Goal: Task Accomplishment & Management: Use online tool/utility

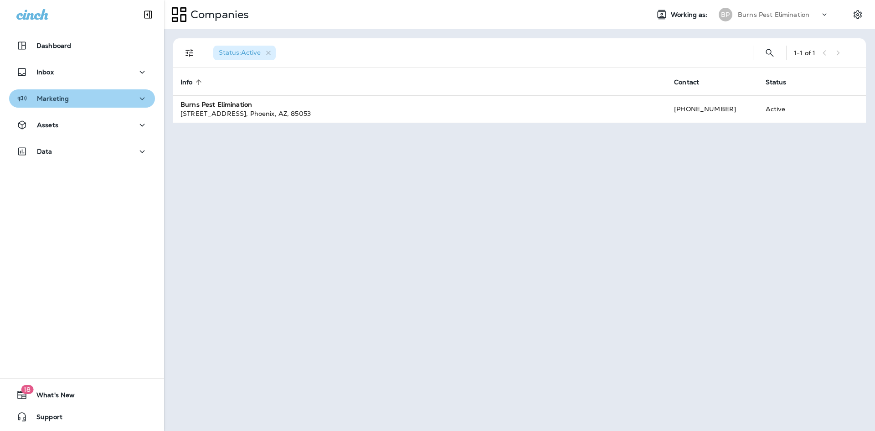
click at [106, 99] on div "Marketing" at bounding box center [81, 98] width 131 height 11
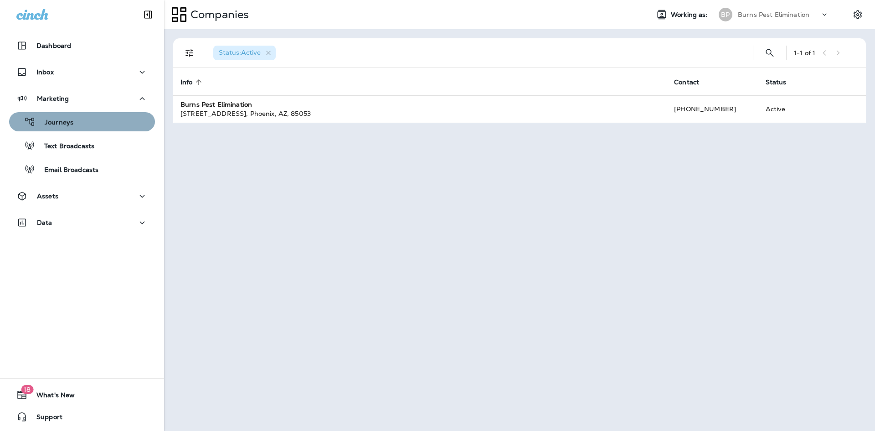
click at [103, 130] on button "Journeys" at bounding box center [82, 121] width 146 height 19
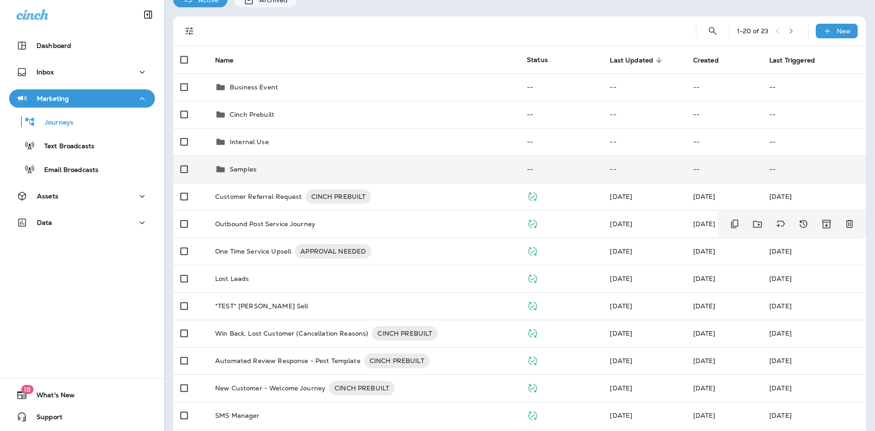
scroll to position [91, 0]
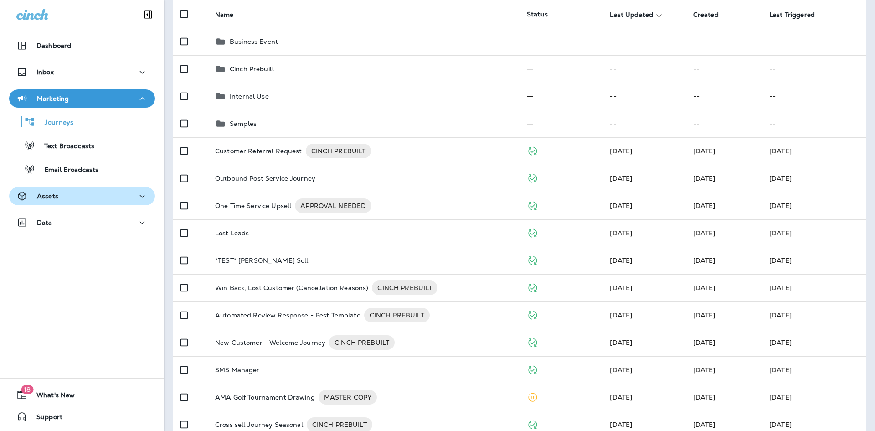
click at [86, 199] on div "Assets" at bounding box center [81, 195] width 131 height 11
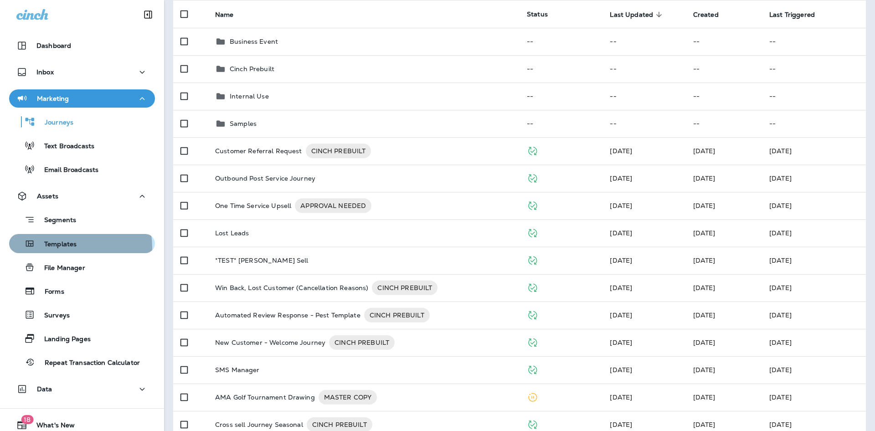
click at [74, 247] on p "Templates" at bounding box center [55, 244] width 41 height 9
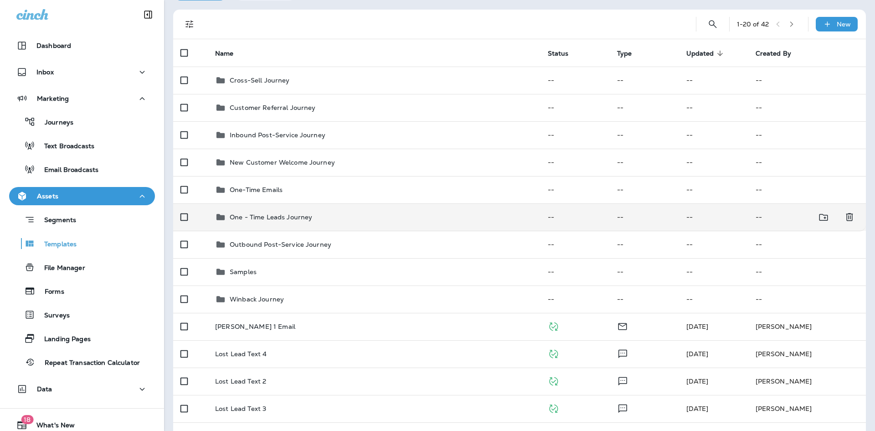
scroll to position [46, 0]
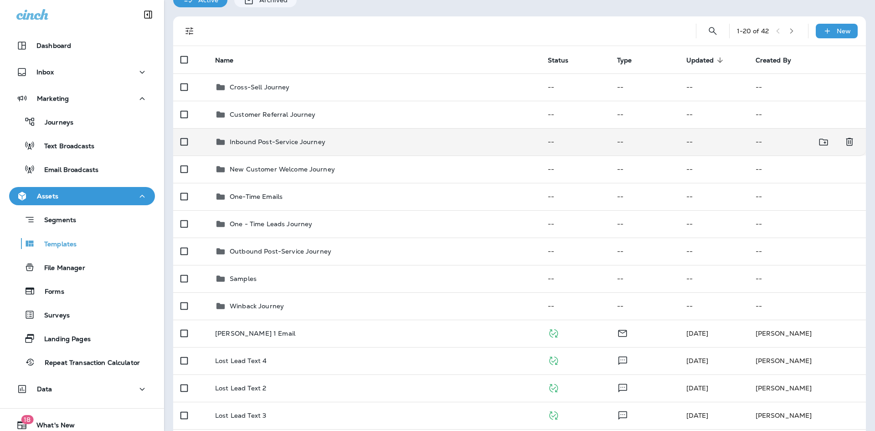
click at [292, 144] on p "Inbound Post-Service Journey" at bounding box center [278, 141] width 96 height 7
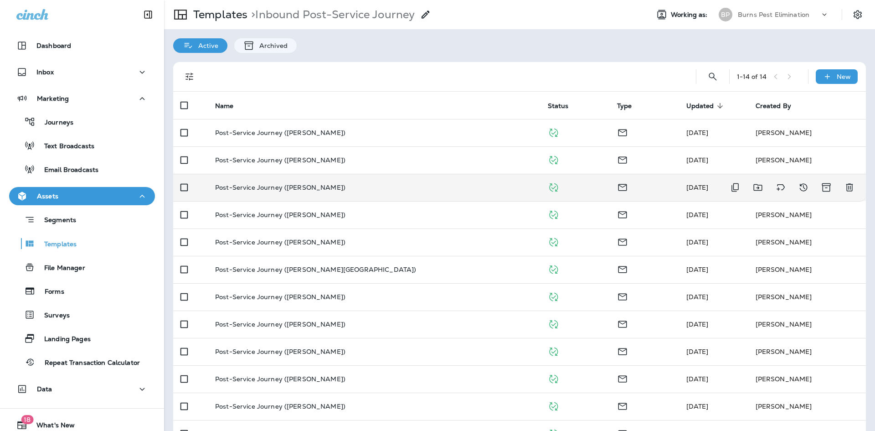
click at [318, 190] on p "Post-Service Journey ([PERSON_NAME])" at bounding box center [280, 187] width 130 height 7
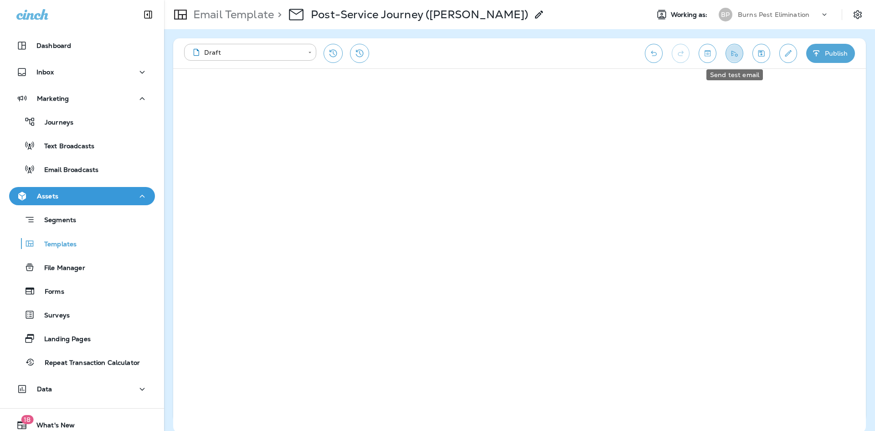
click at [739, 50] on button "Send test email" at bounding box center [734, 53] width 18 height 19
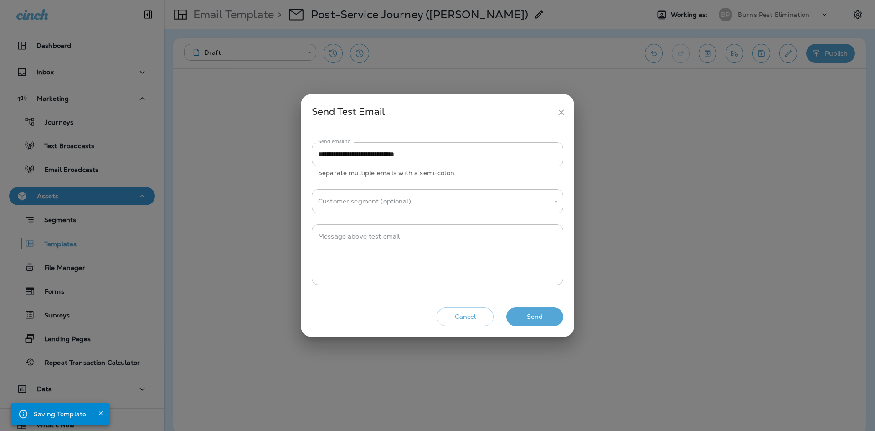
click at [539, 318] on button "Send" at bounding box center [534, 316] width 57 height 19
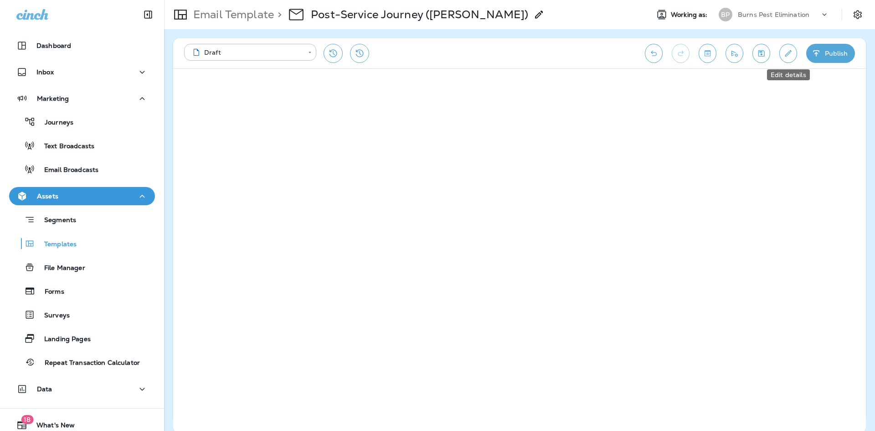
click at [790, 57] on icon "Edit details" at bounding box center [788, 53] width 10 height 9
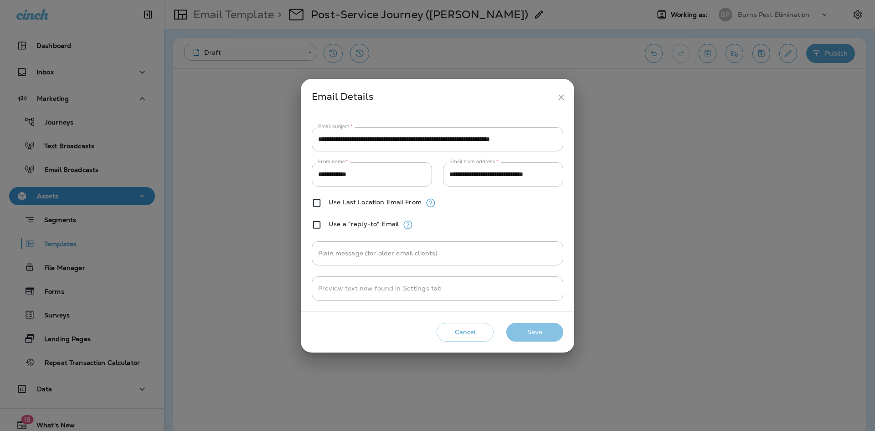
click at [530, 326] on button "Save" at bounding box center [534, 332] width 57 height 19
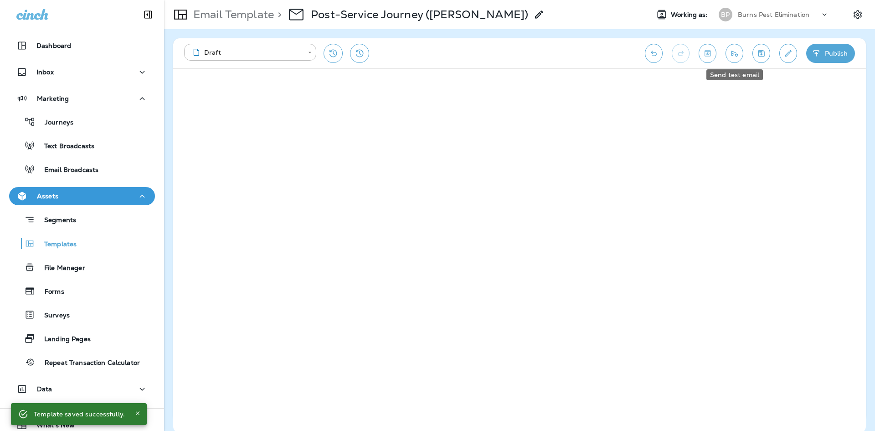
click at [739, 55] on button "Send test email" at bounding box center [734, 53] width 18 height 19
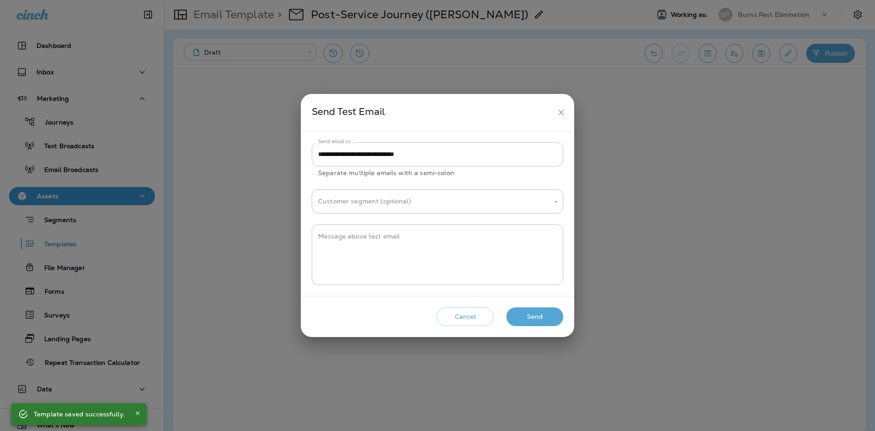
click at [536, 321] on button "Send" at bounding box center [534, 316] width 57 height 19
